Goal: Task Accomplishment & Management: Manage account settings

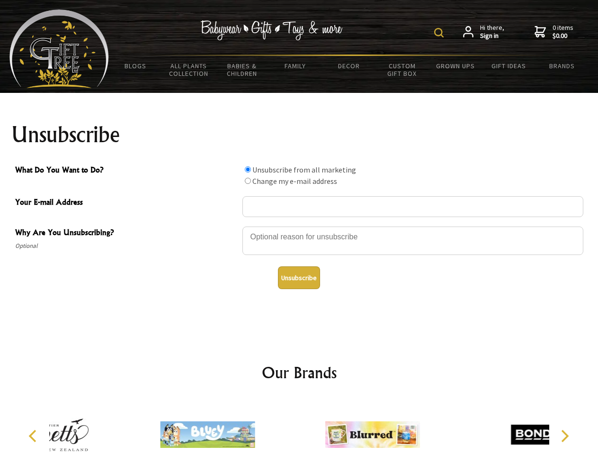
click at [440, 33] on img at bounding box center [438, 32] width 9 height 9
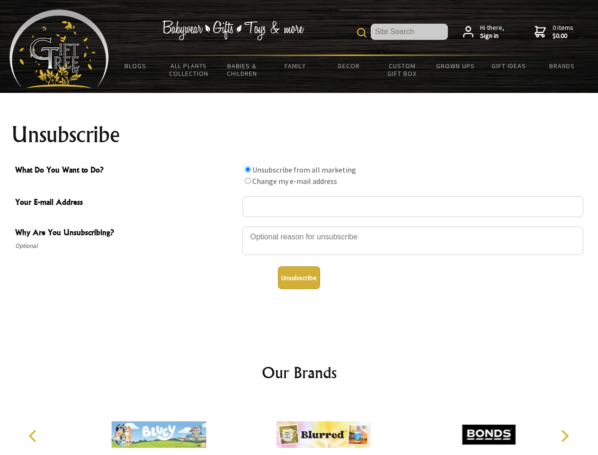
click at [299, 226] on div at bounding box center [412, 241] width 341 height 33
click at [248, 169] on input "What Do You Want to Do?" at bounding box center [248, 169] width 6 height 6
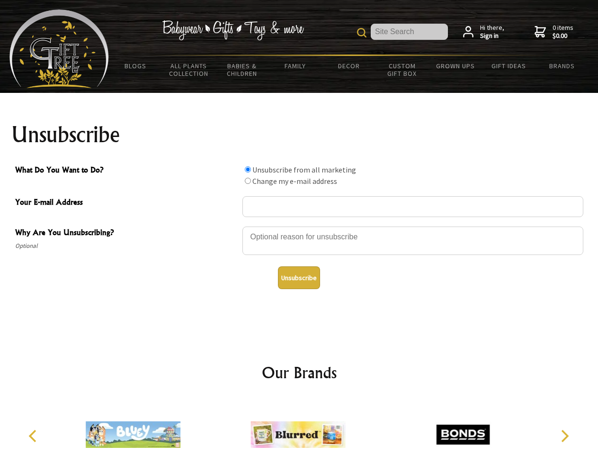
click at [248, 180] on input "What Do You Want to Do?" at bounding box center [248, 181] width 6 height 6
radio input "true"
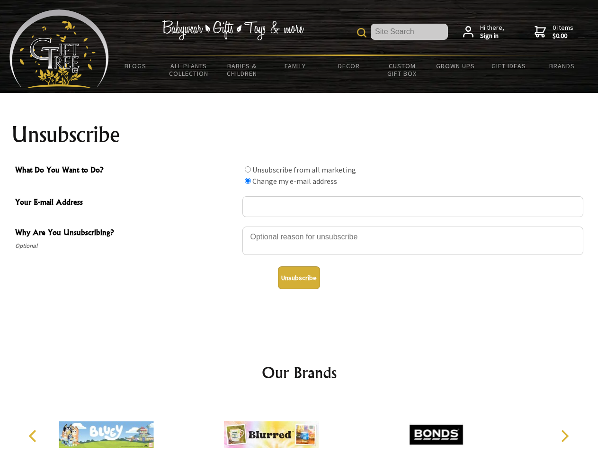
click at [299, 278] on button "Unsubscribe" at bounding box center [299, 277] width 42 height 23
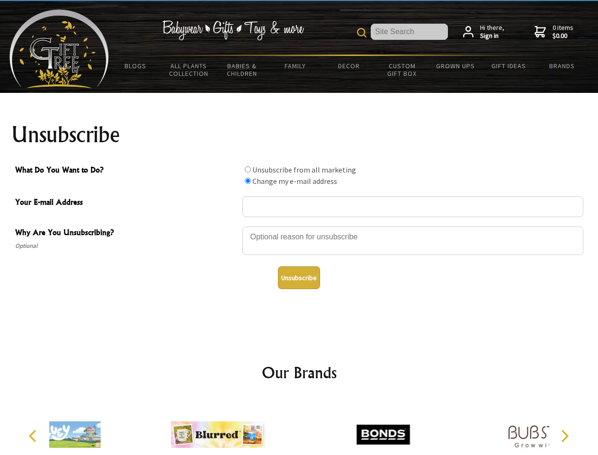
click at [301, 427] on div at bounding box center [383, 436] width 165 height 74
click at [34, 436] on icon "Previous" at bounding box center [33, 436] width 12 height 12
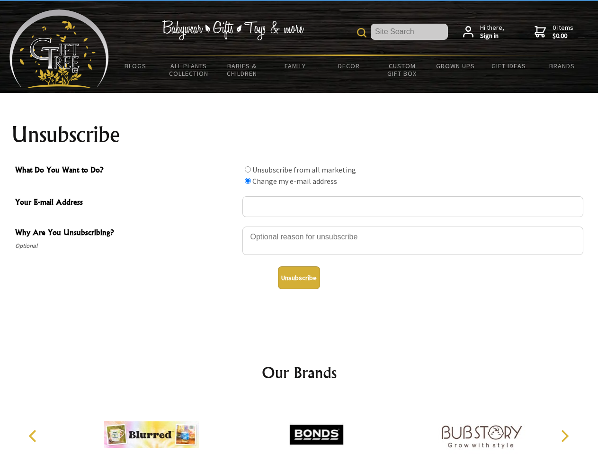
click at [565, 436] on icon "Next" at bounding box center [564, 436] width 12 height 12
